Goal: Information Seeking & Learning: Learn about a topic

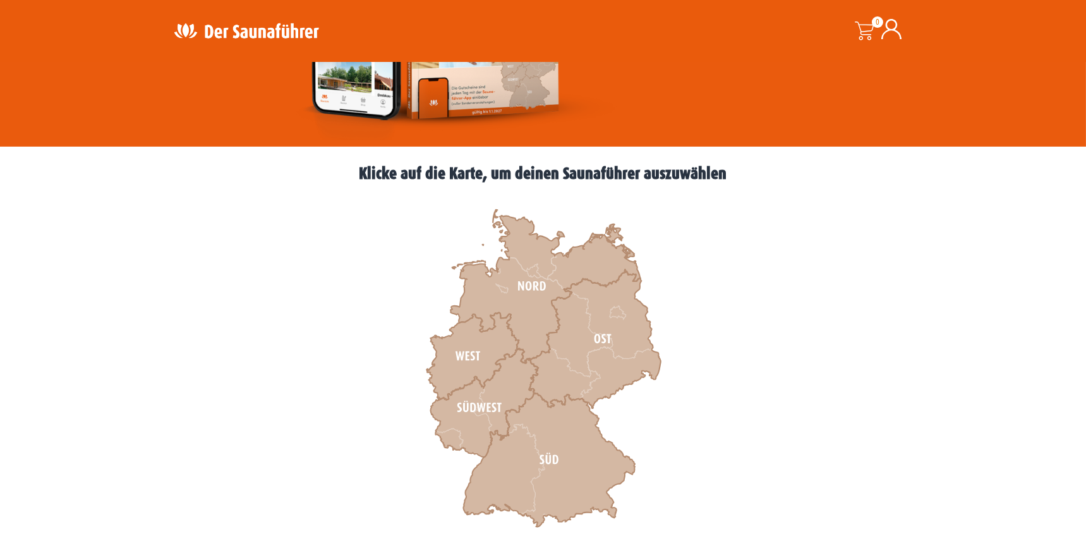
scroll to position [287, 0]
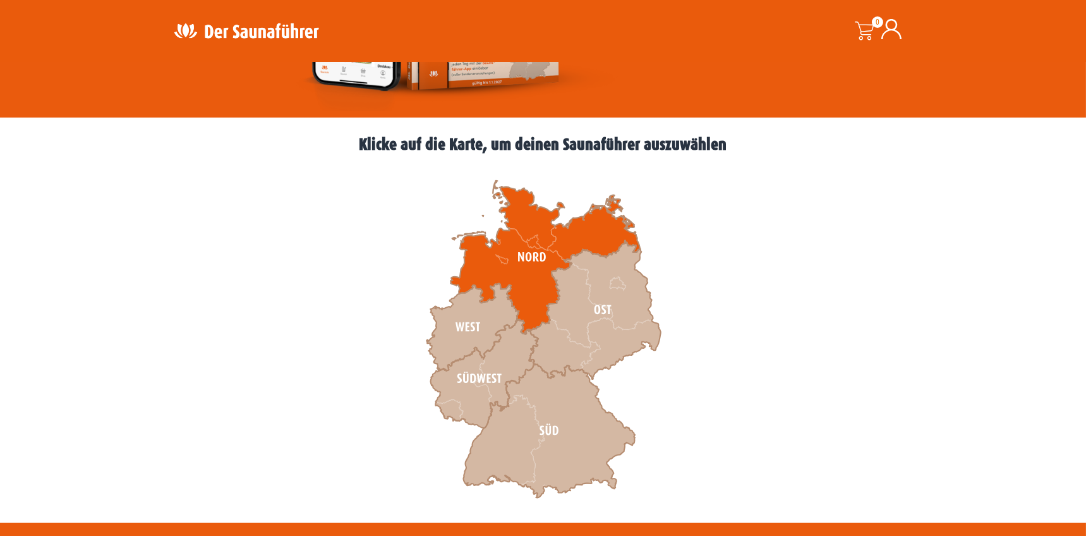
click at [522, 272] on icon at bounding box center [546, 258] width 190 height 154
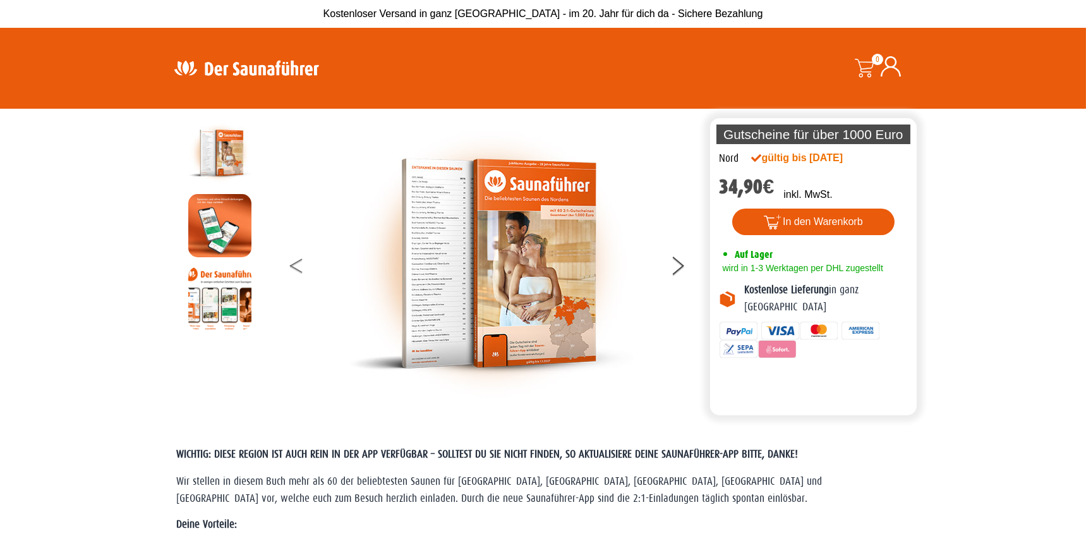
click at [293, 269] on button at bounding box center [306, 268] width 32 height 32
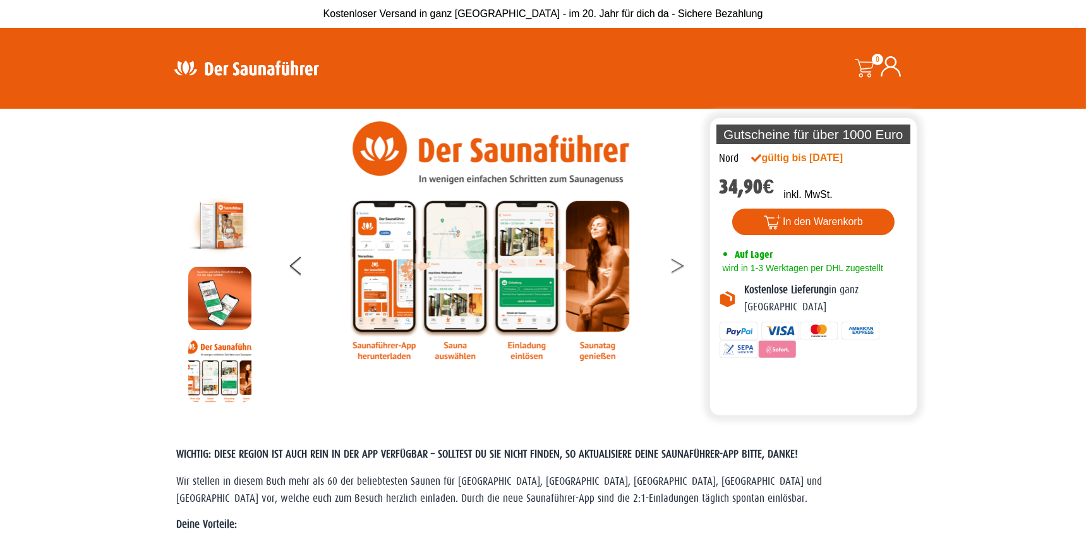
click at [676, 263] on button at bounding box center [686, 268] width 32 height 32
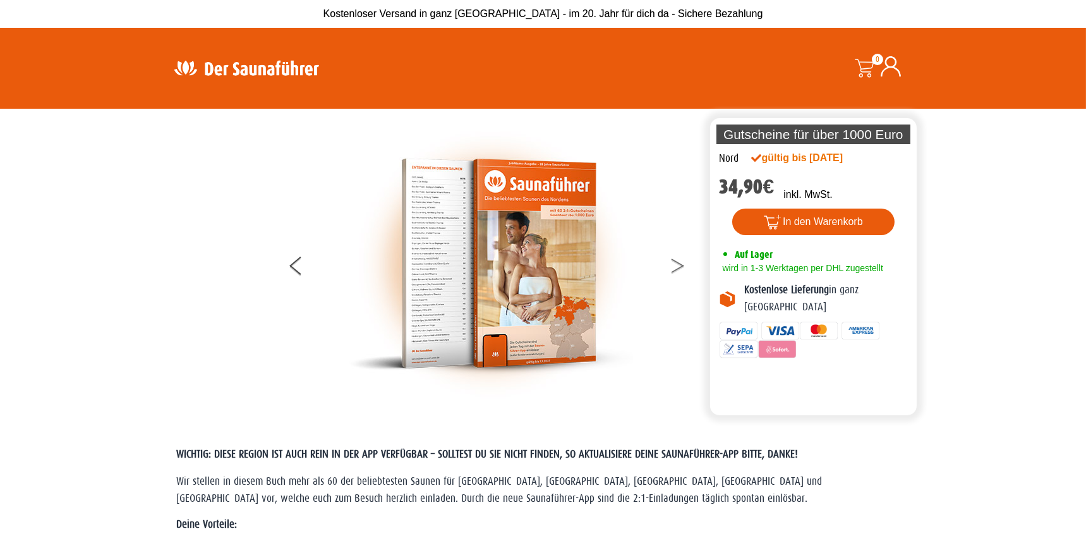
click at [676, 263] on button at bounding box center [686, 268] width 32 height 32
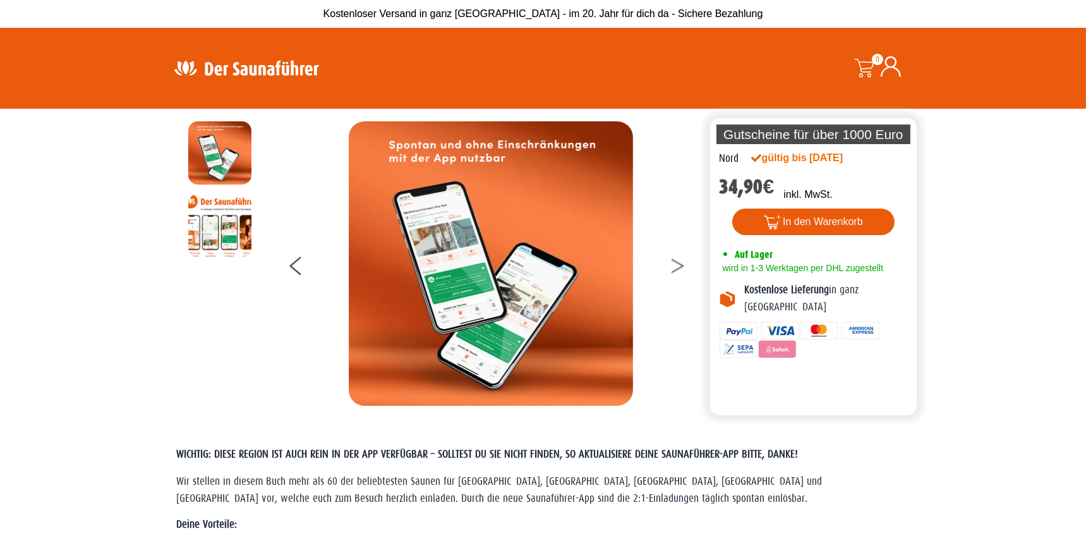
click at [676, 263] on button at bounding box center [686, 268] width 32 height 32
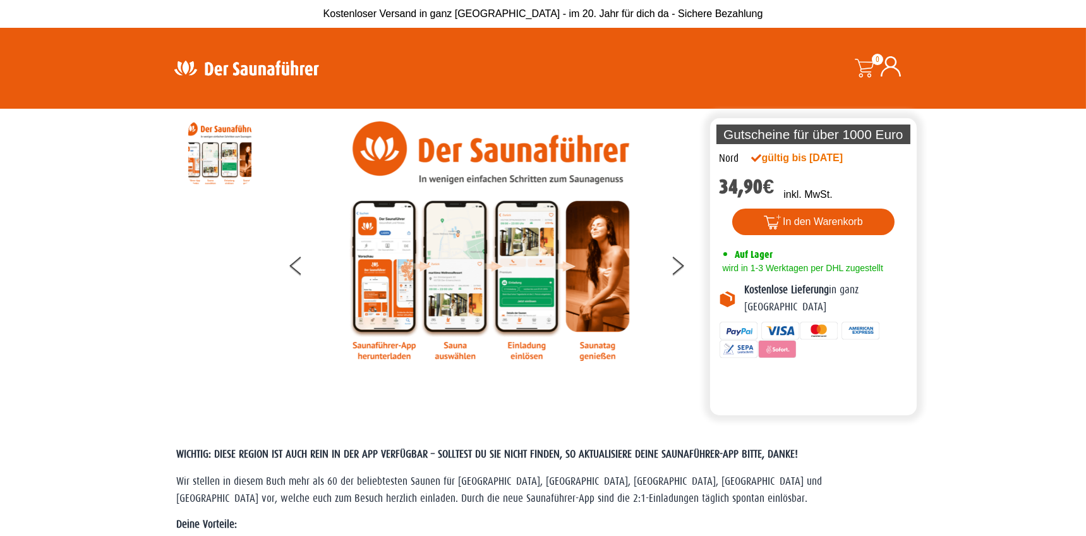
click at [375, 275] on img at bounding box center [491, 241] width 284 height 240
click at [300, 265] on button at bounding box center [306, 268] width 32 height 32
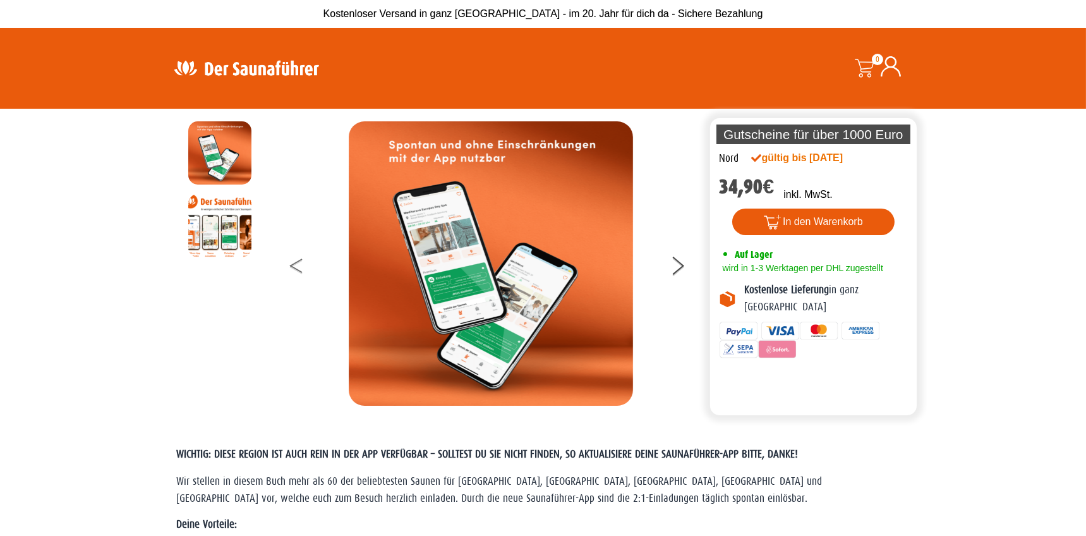
click at [300, 265] on button at bounding box center [306, 268] width 32 height 32
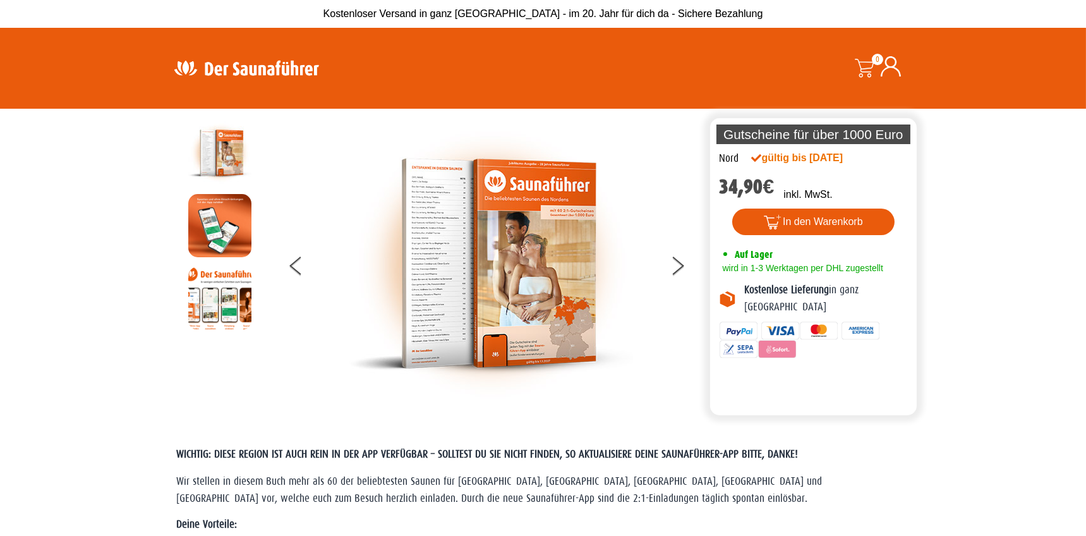
click at [492, 253] on img at bounding box center [491, 263] width 284 height 284
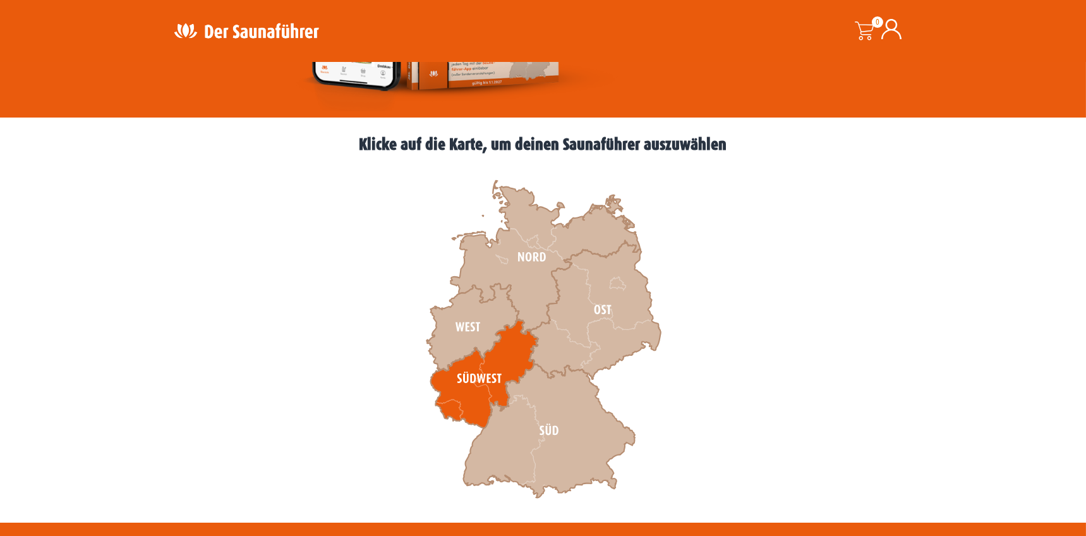
click at [476, 379] on icon at bounding box center [483, 374] width 107 height 109
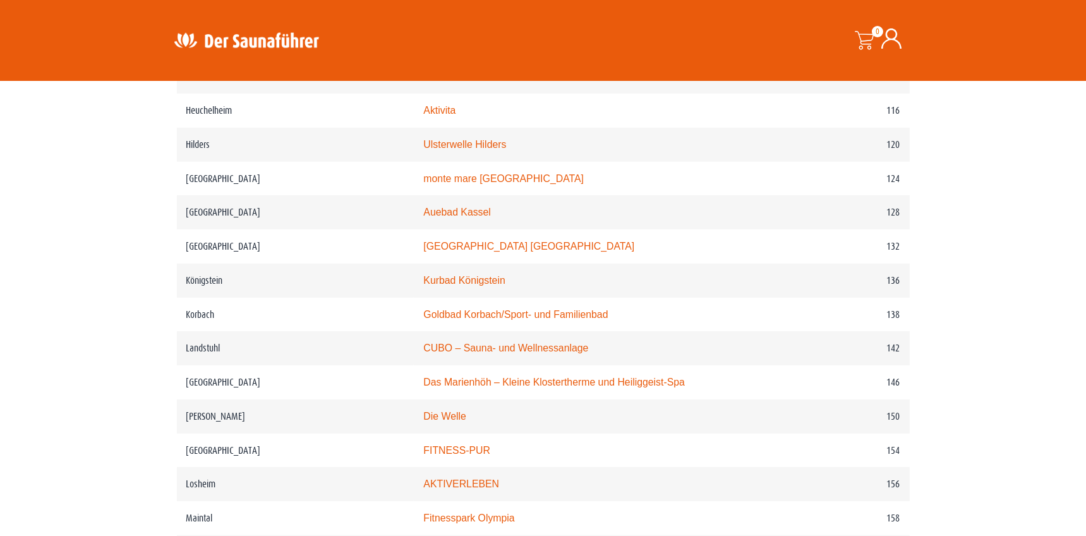
scroll to position [1512, 0]
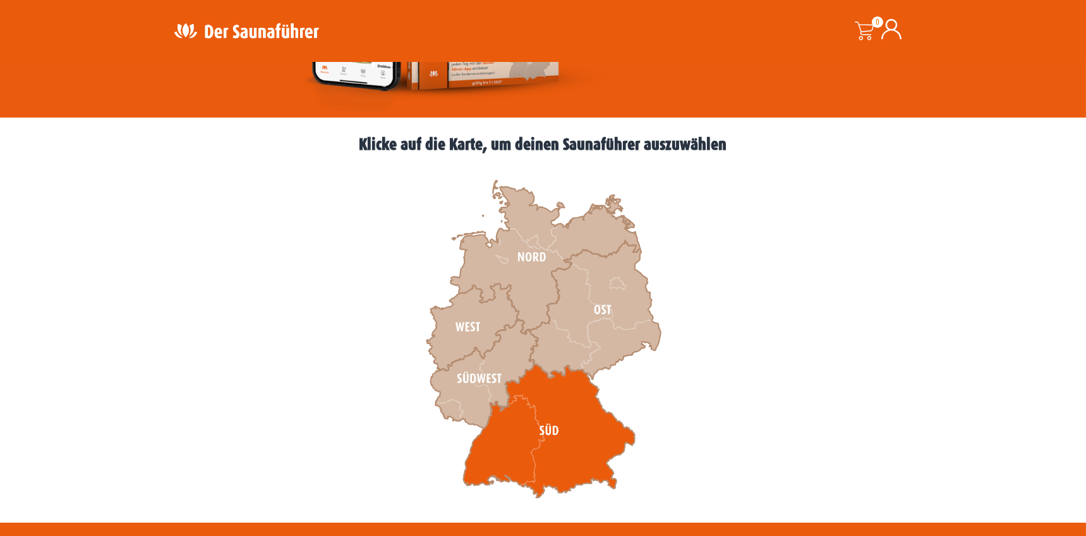
click at [538, 407] on icon at bounding box center [549, 431] width 172 height 134
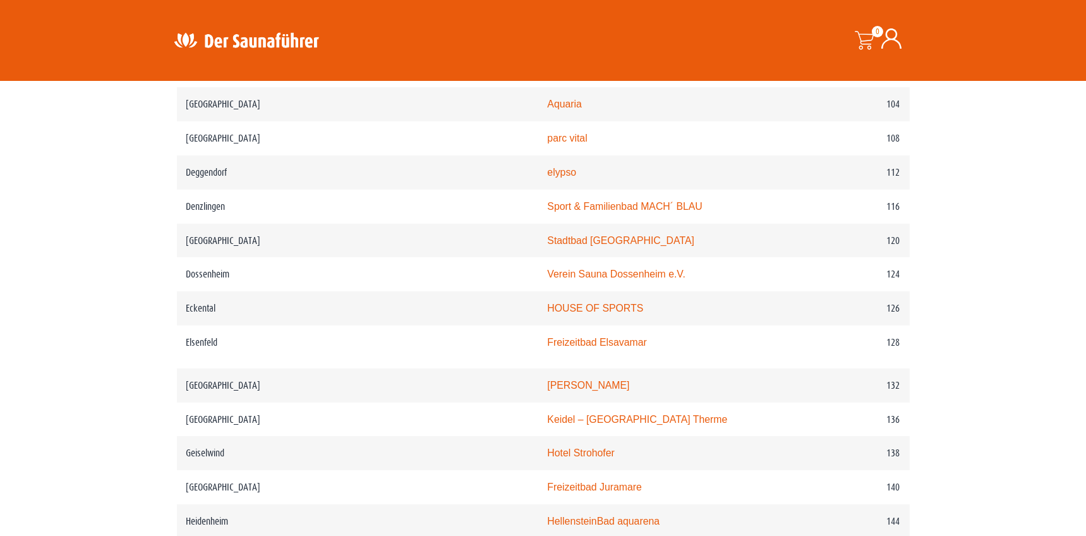
scroll to position [1365, 0]
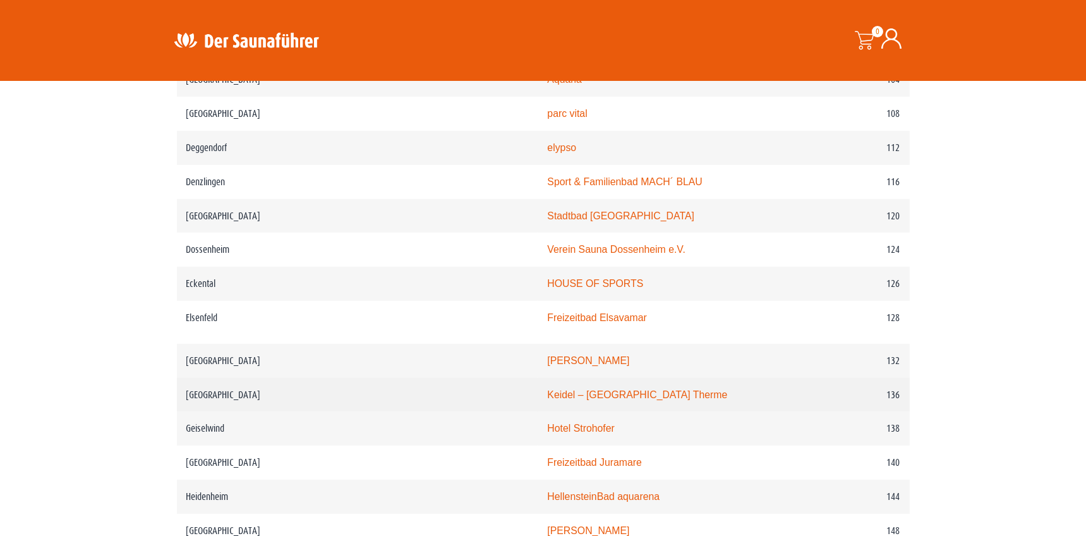
click at [547, 394] on link "Keidel – Freiburgs Therme" at bounding box center [637, 394] width 180 height 11
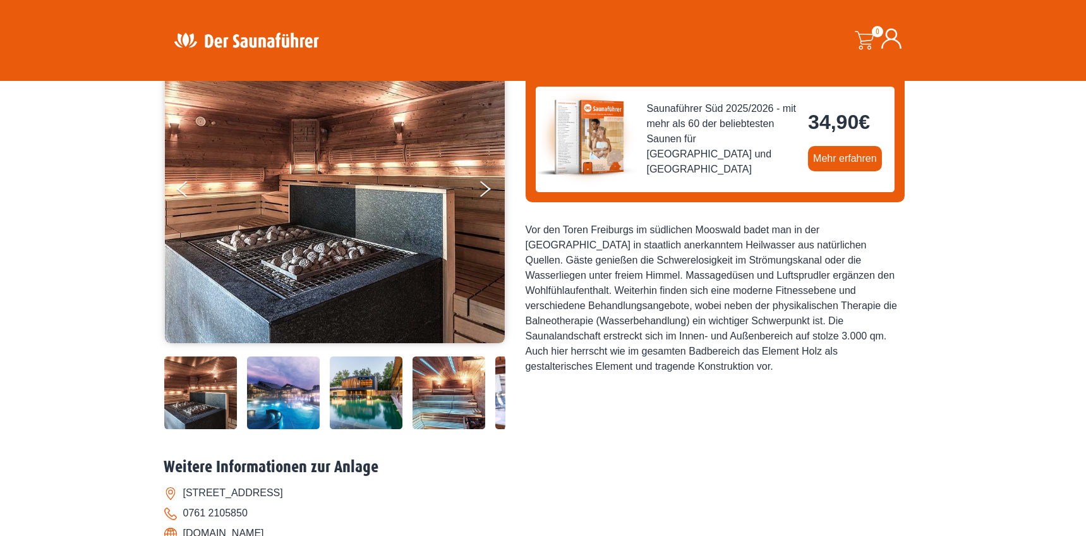
scroll to position [143, 0]
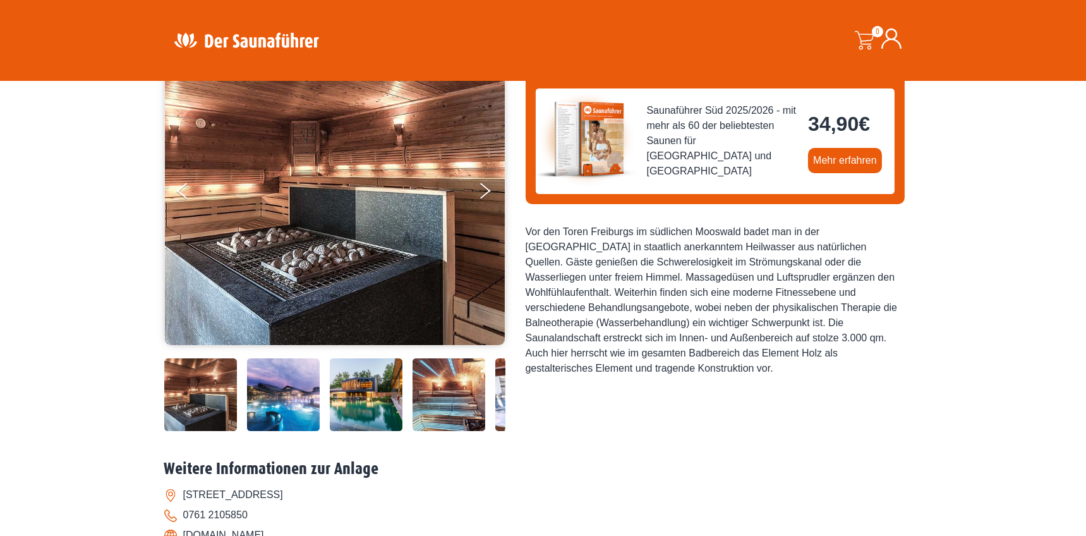
click at [277, 403] on img at bounding box center [283, 394] width 73 height 73
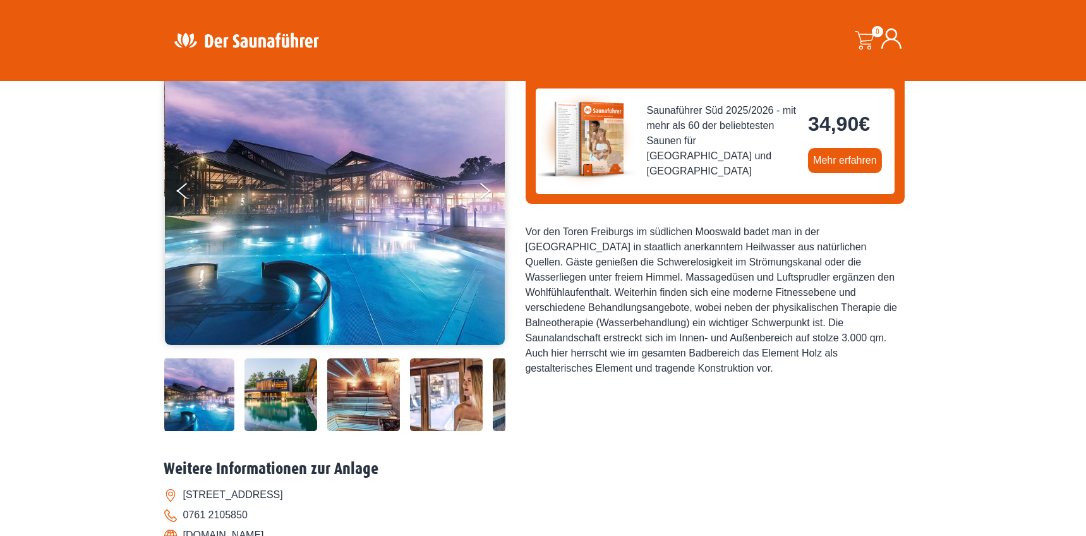
click at [356, 395] on img at bounding box center [363, 394] width 73 height 73
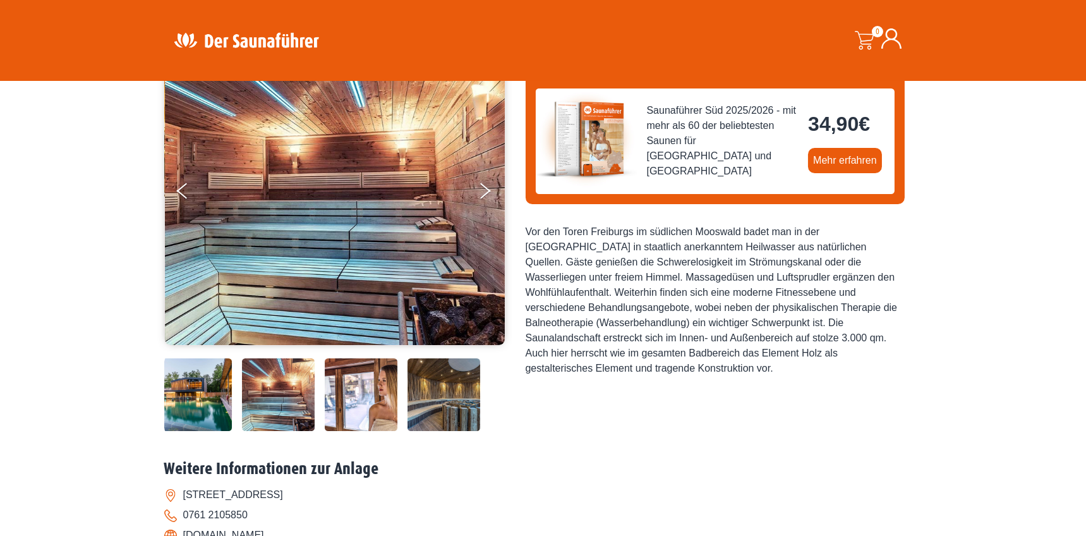
click at [423, 393] on img at bounding box center [444, 394] width 73 height 73
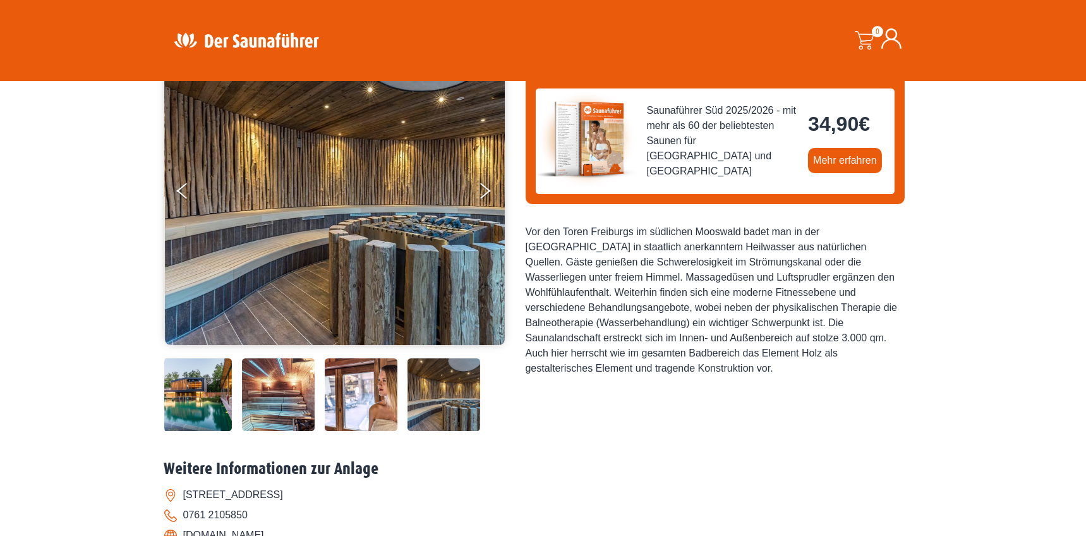
click at [198, 408] on img at bounding box center [195, 394] width 73 height 73
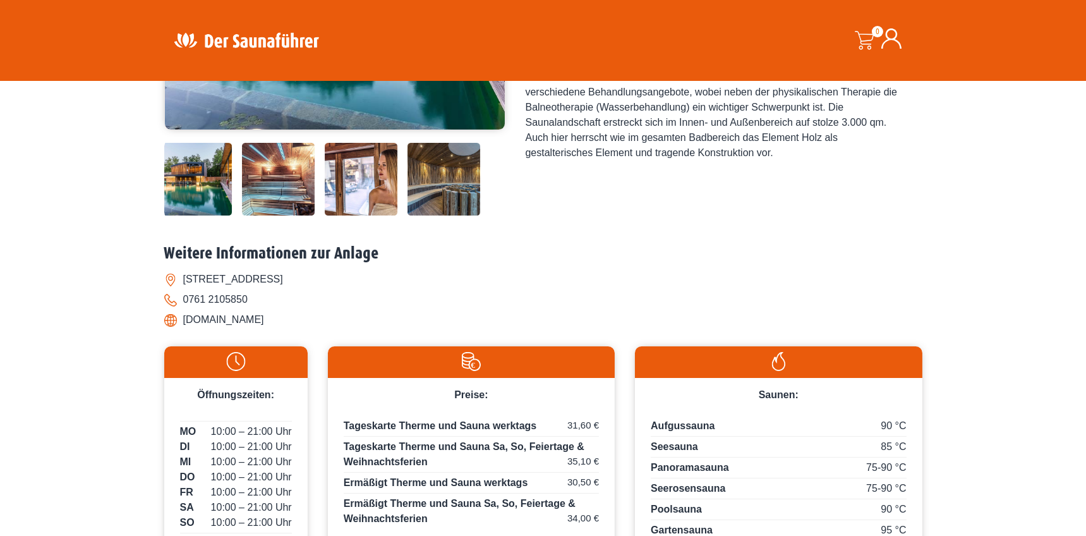
scroll to position [0, 0]
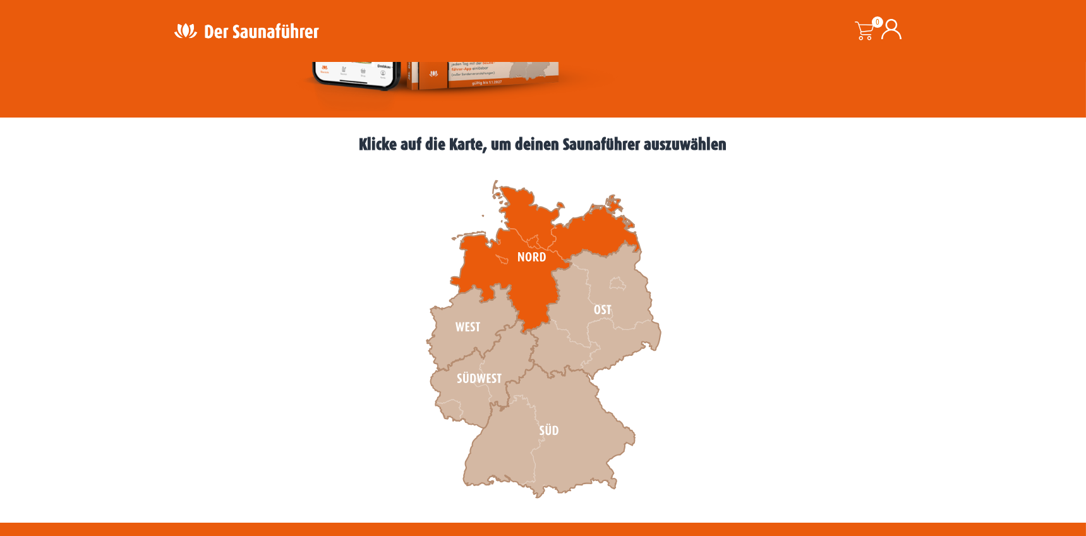
click at [535, 274] on icon at bounding box center [546, 258] width 190 height 154
